Goal: Task Accomplishment & Management: Manage account settings

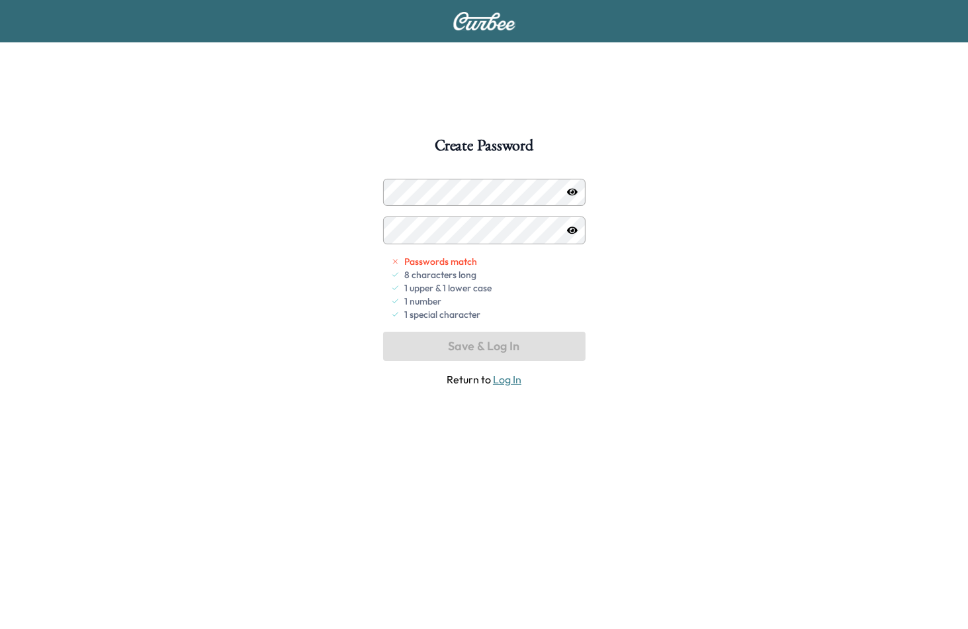
click at [574, 193] on icon "button" at bounding box center [572, 192] width 11 height 11
click at [577, 231] on div at bounding box center [572, 230] width 16 height 16
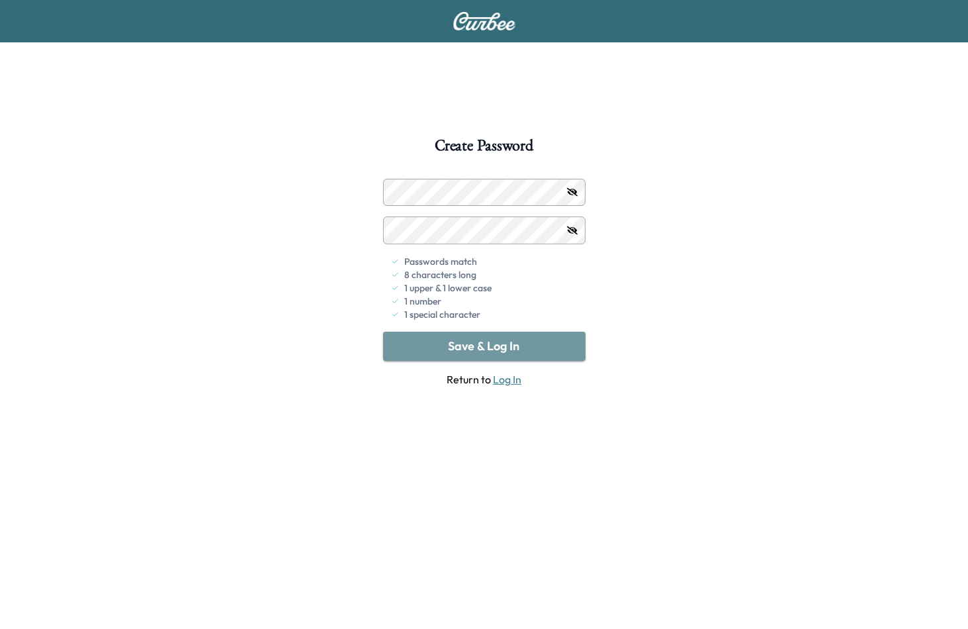
click at [495, 343] on button "Save & Log In" at bounding box center [484, 345] width 202 height 29
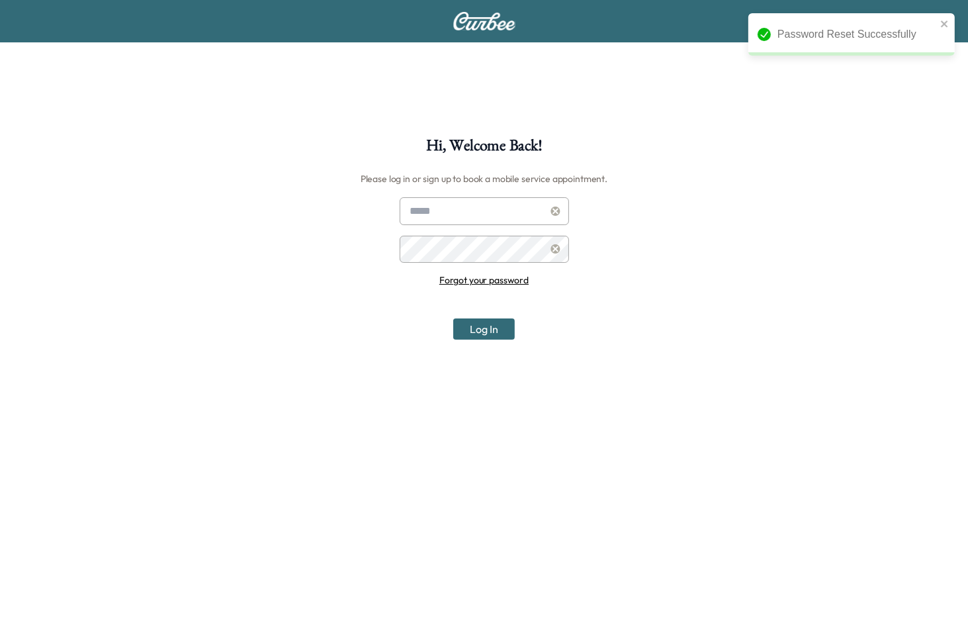
click at [453, 208] on input "text" at bounding box center [484, 211] width 169 height 28
type input "**********"
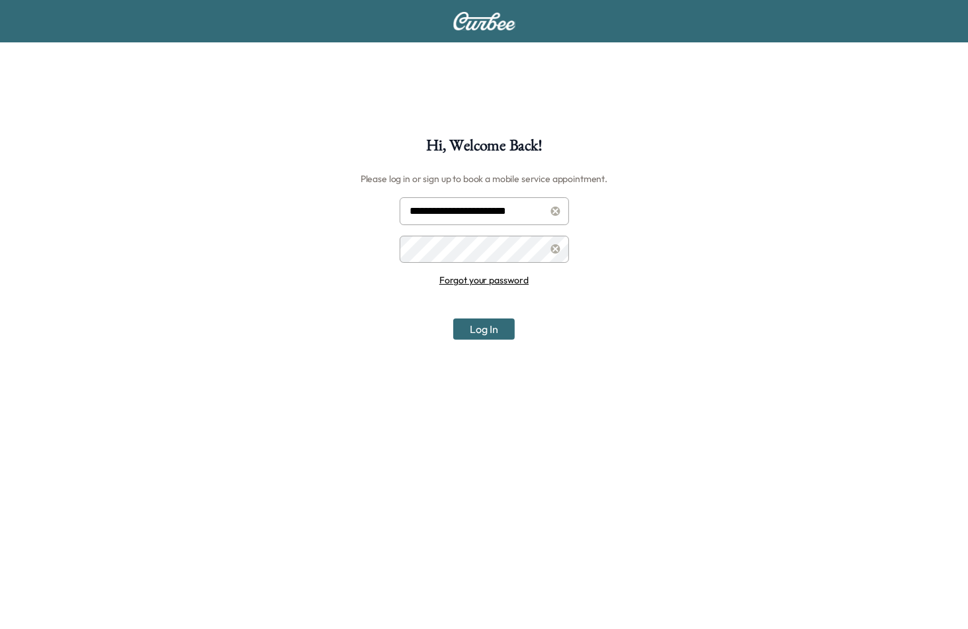
click at [496, 335] on button "Log In" at bounding box center [484, 328] width 62 height 21
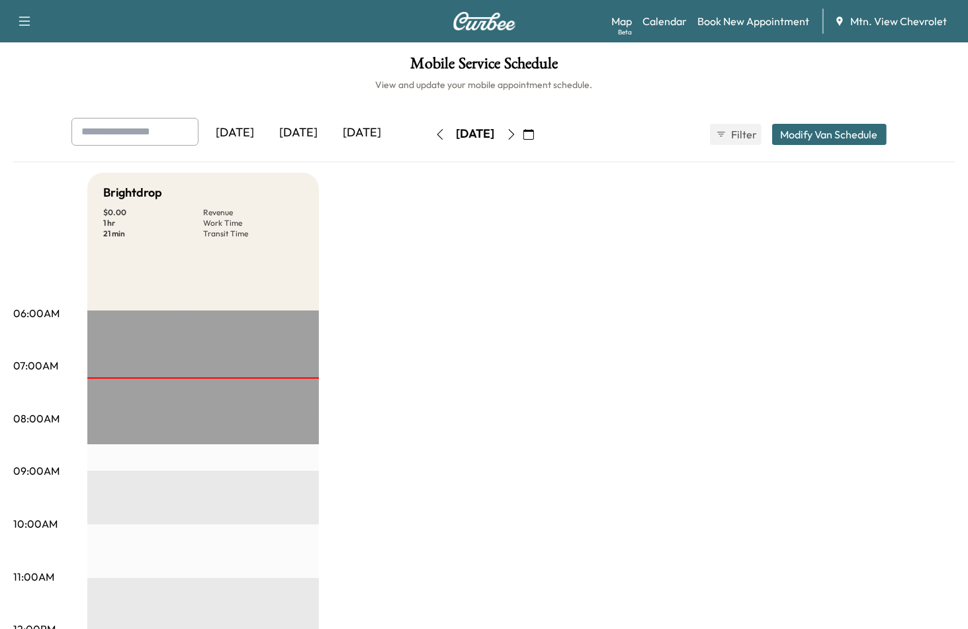
click at [517, 134] on icon "button" at bounding box center [511, 134] width 11 height 11
click at [429, 136] on button "button" at bounding box center [440, 134] width 22 height 21
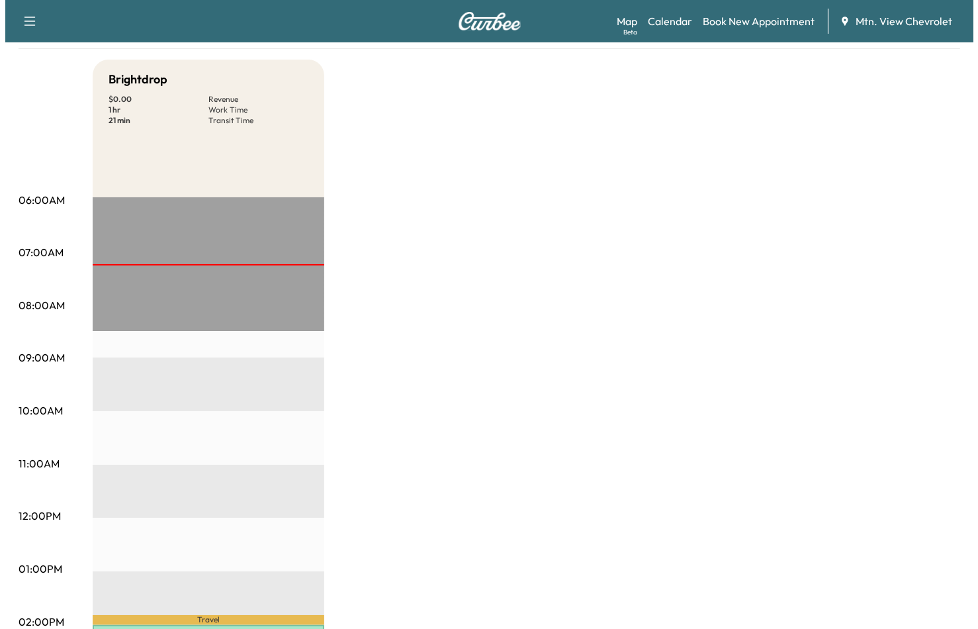
scroll to position [331, 0]
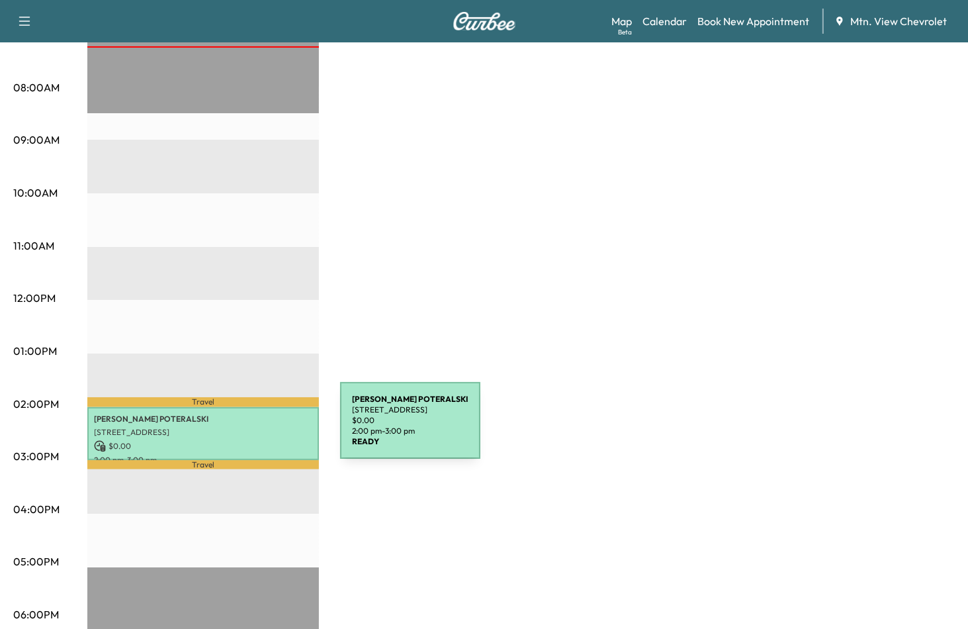
click at [241, 428] on p "[STREET_ADDRESS]" at bounding box center [203, 432] width 218 height 11
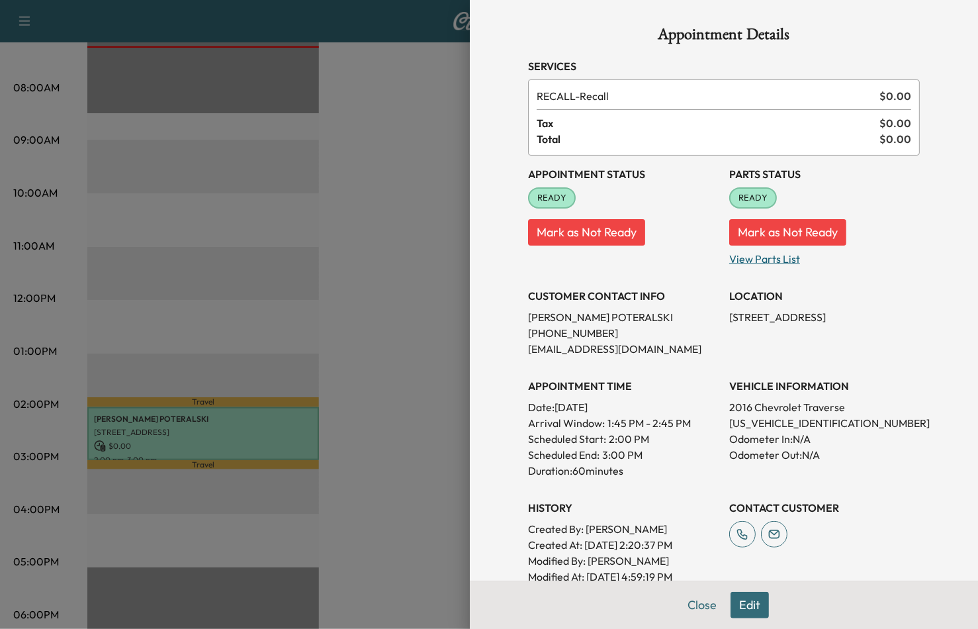
click at [767, 255] on p "View Parts List" at bounding box center [824, 255] width 191 height 21
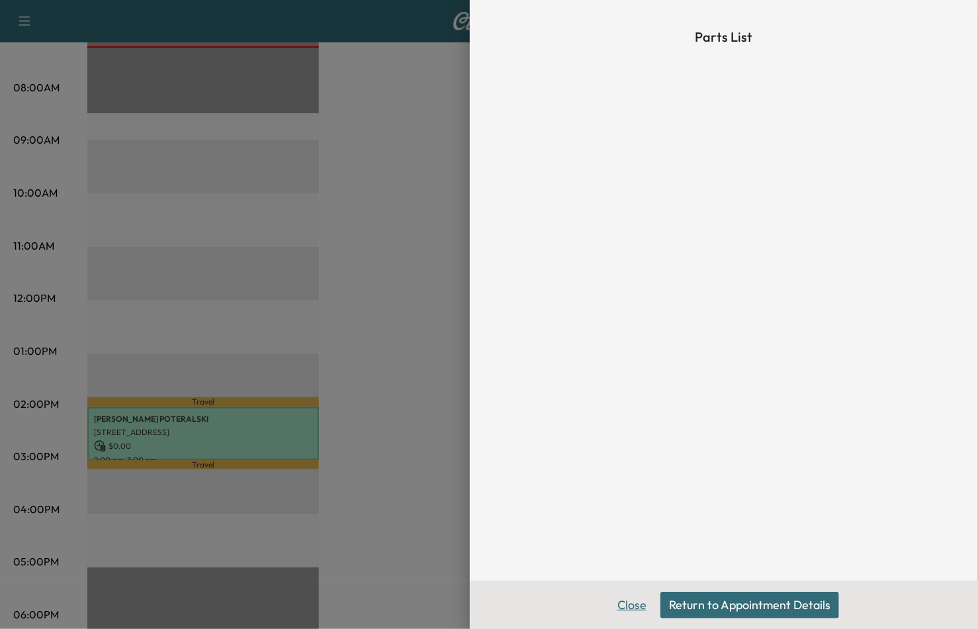
click at [635, 602] on button "Close" at bounding box center [632, 605] width 46 height 26
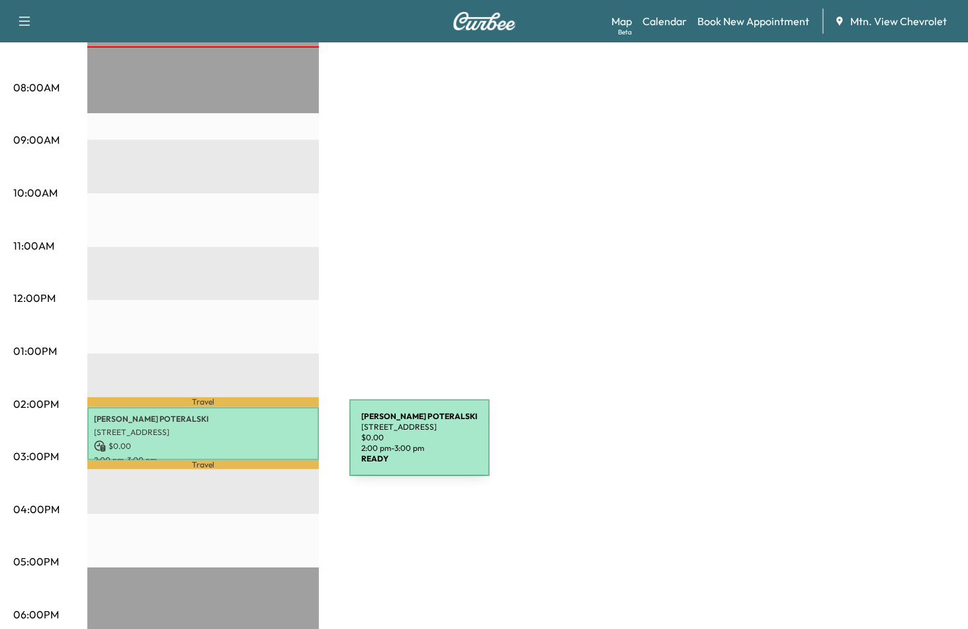
click at [250, 445] on p "$ 0.00" at bounding box center [203, 446] width 218 height 12
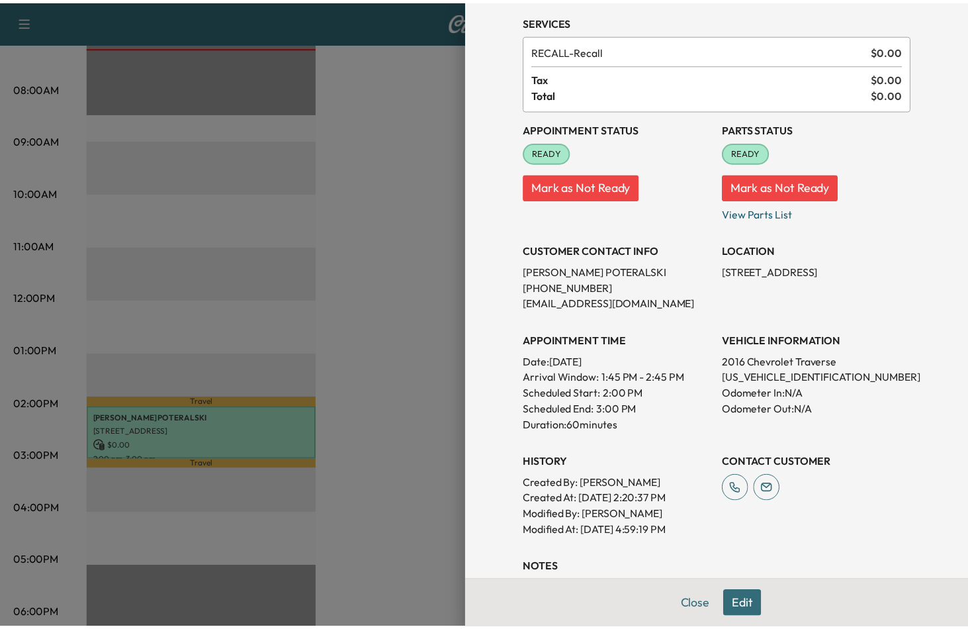
scroll to position [0, 0]
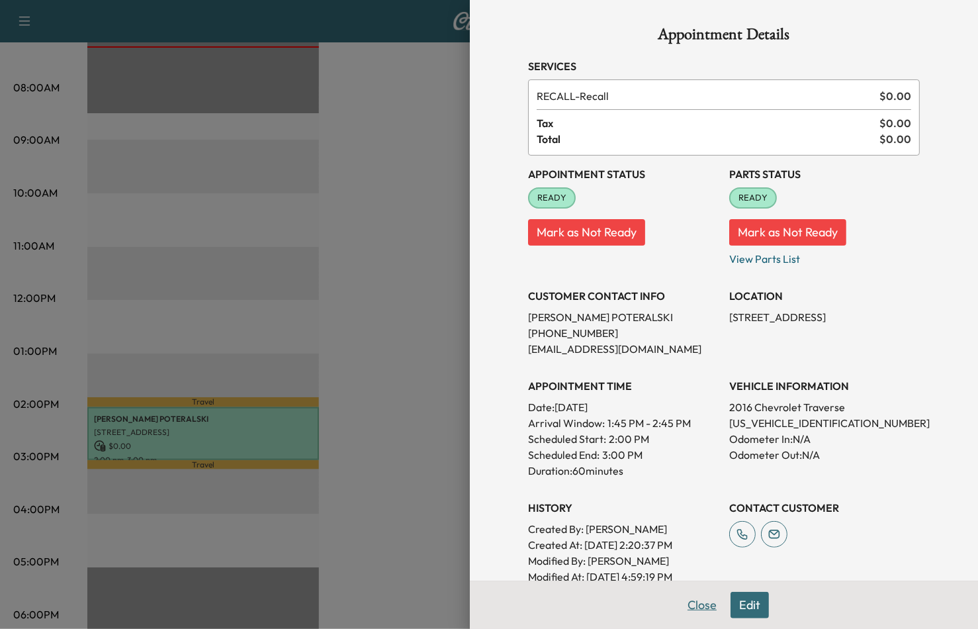
click at [691, 609] on button "Close" at bounding box center [702, 605] width 46 height 26
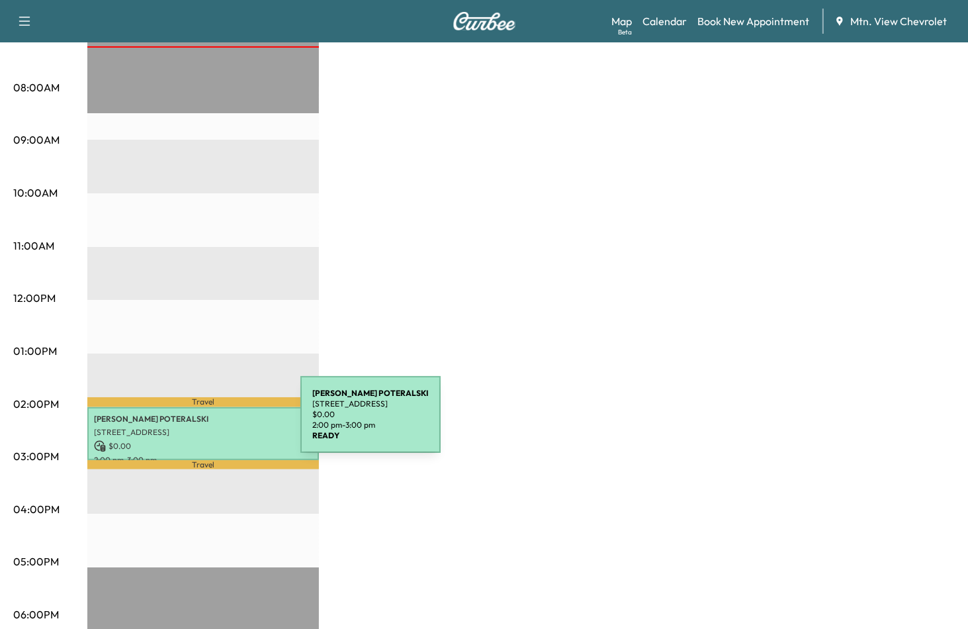
drag, startPoint x: 251, startPoint y: 424, endPoint x: 201, endPoint y: 422, distance: 49.7
click at [201, 427] on p "[STREET_ADDRESS]" at bounding box center [203, 432] width 218 height 11
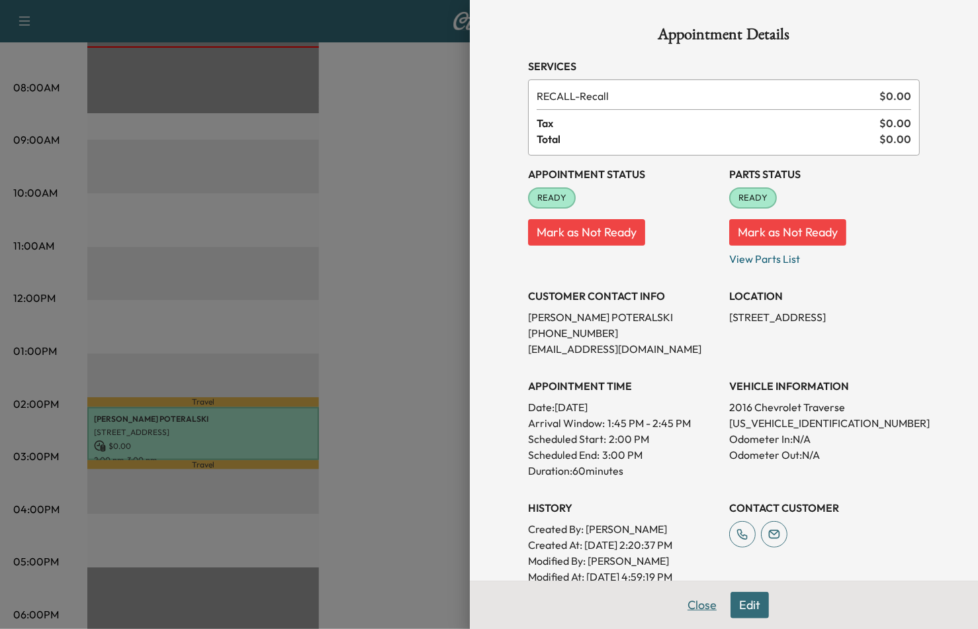
click at [686, 606] on button "Close" at bounding box center [702, 605] width 46 height 26
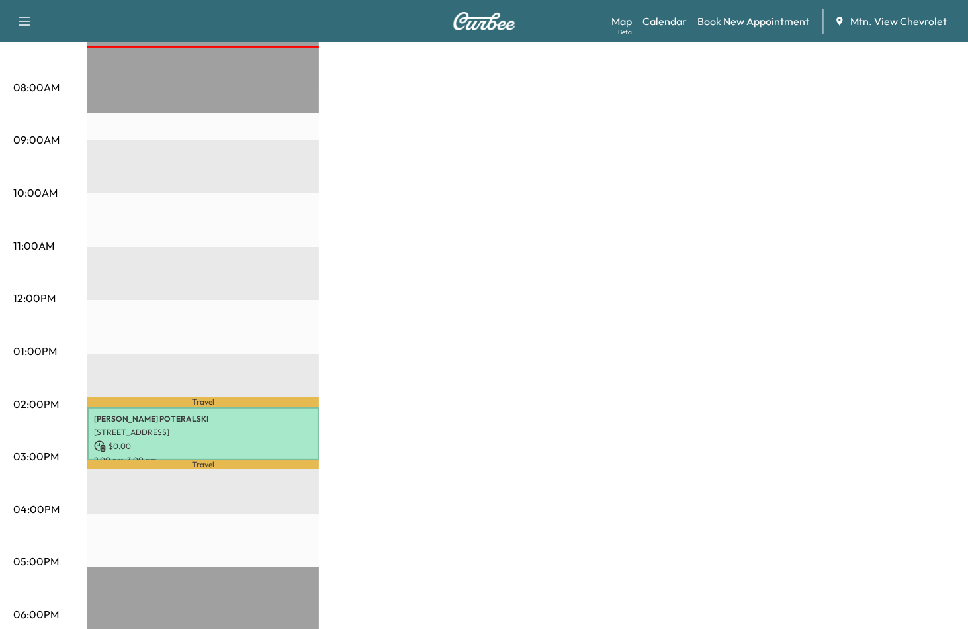
click at [603, 234] on div "Brightdrop $ 0.00 Revenue 1 hr Work Time 21 min Transit Time Travel [PERSON_NAM…" at bounding box center [520, 338] width 867 height 993
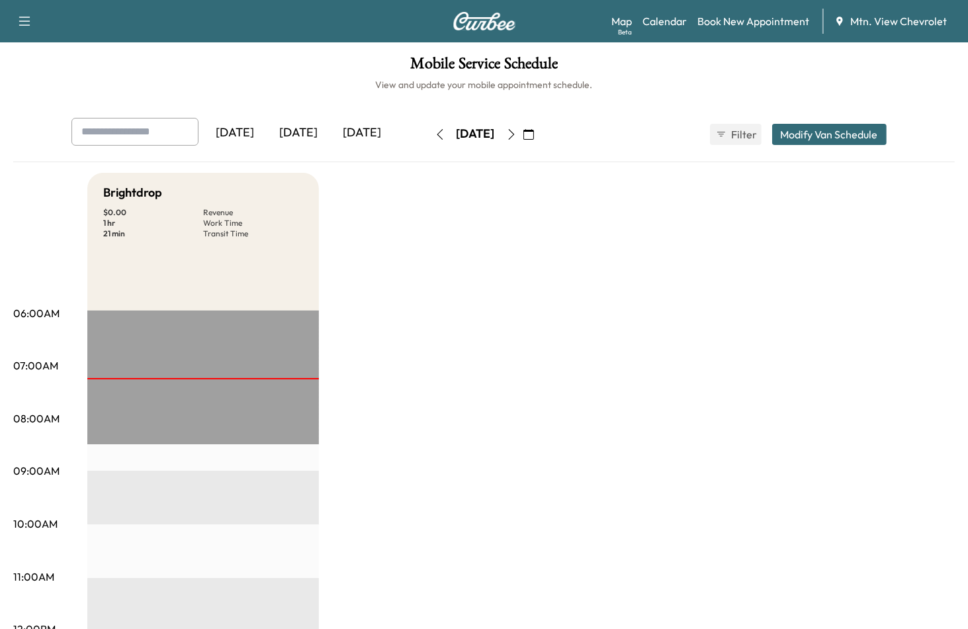
click at [17, 22] on icon "button" at bounding box center [25, 21] width 16 height 16
click at [34, 69] on button "Log Out" at bounding box center [47, 74] width 50 height 21
